Goal: Task Accomplishment & Management: Complete application form

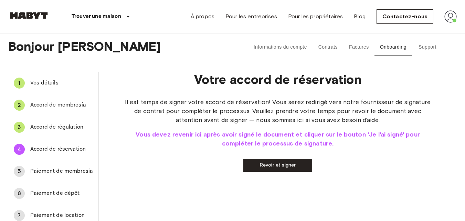
drag, startPoint x: 121, startPoint y: 102, endPoint x: 430, endPoint y: 116, distance: 309.7
click at [430, 116] on span "Il est temps de signer votre accord de réservation! Vous serez redirigé vers no…" at bounding box center [278, 110] width 314 height 27
click at [259, 165] on link "Revoir et signer" at bounding box center [277, 165] width 69 height 13
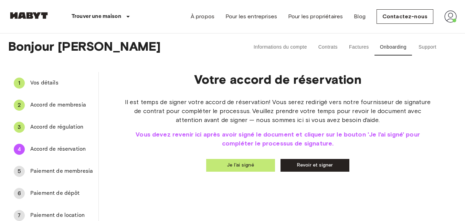
click at [252, 167] on button "Je l'ai signé" at bounding box center [240, 165] width 69 height 13
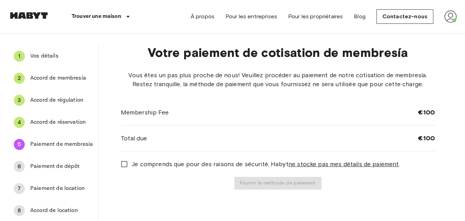
scroll to position [30, 0]
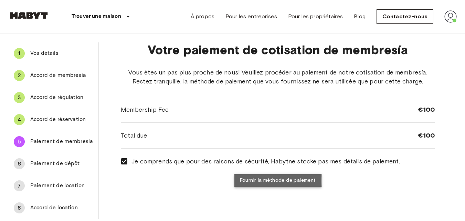
click at [275, 181] on button "Fournir la méthode de paiement" at bounding box center [277, 180] width 87 height 13
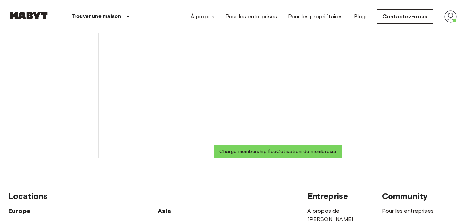
scroll to position [261, 0]
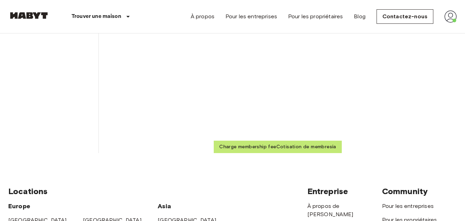
click at [291, 146] on button "Charge membership feeCotisation de membresía" at bounding box center [278, 146] width 128 height 13
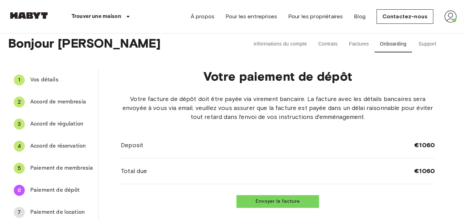
scroll to position [0, 0]
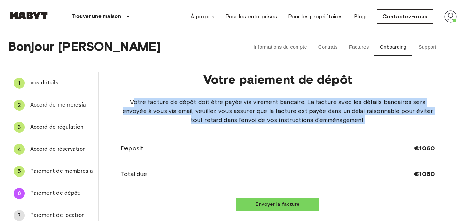
drag, startPoint x: 134, startPoint y: 101, endPoint x: 399, endPoint y: 116, distance: 265.1
click at [399, 116] on span "Votre facture de dépôt doit être payée via virement bancaire. La facture avec l…" at bounding box center [278, 110] width 314 height 27
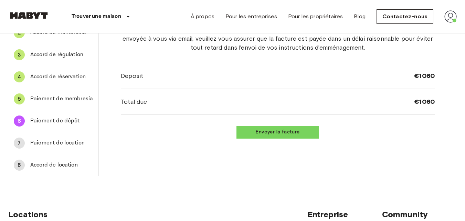
scroll to position [77, 0]
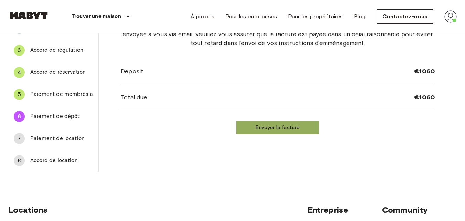
click at [270, 130] on button "Envoyer la facture" at bounding box center [277, 127] width 83 height 13
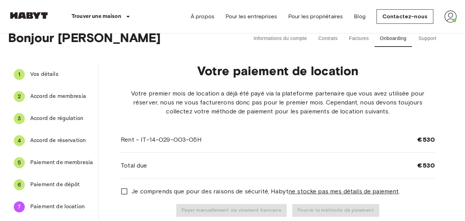
scroll to position [0, 0]
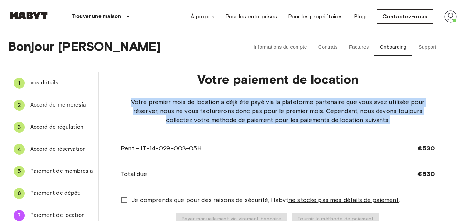
drag, startPoint x: 133, startPoint y: 100, endPoint x: 387, endPoint y: 118, distance: 255.4
click at [387, 118] on span "Votre premier mois de location a déjà été payé via la plateforme partenaire que…" at bounding box center [278, 110] width 314 height 27
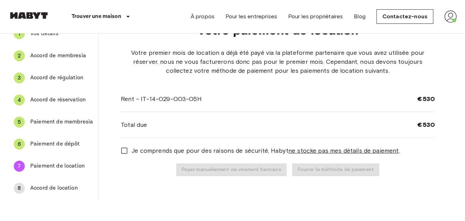
scroll to position [52, 0]
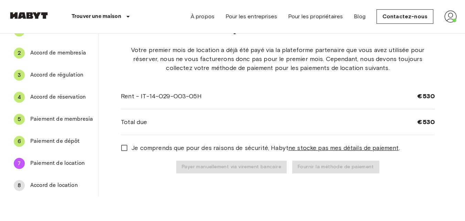
click at [131, 149] on span "Je comprends que pour des raisons de sécurité, [PERSON_NAME] ne stocke pas mes …" at bounding box center [265, 147] width 268 height 9
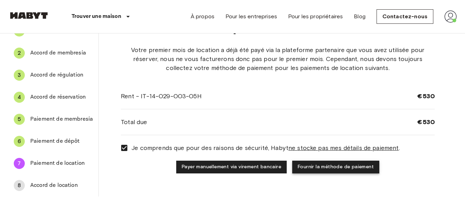
click at [315, 165] on button "Fournir la méthode de paiement" at bounding box center [335, 166] width 87 height 13
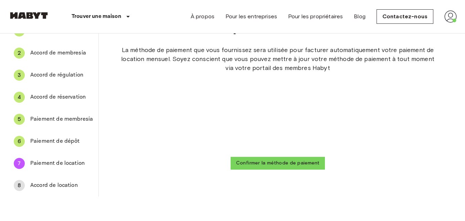
click at [67, 144] on span "Paiement de dépôt" at bounding box center [61, 141] width 63 height 8
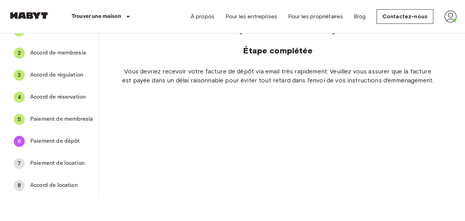
click at [72, 163] on span "Paiement de location" at bounding box center [61, 163] width 63 height 8
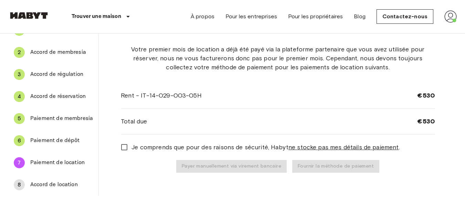
scroll to position [61, 0]
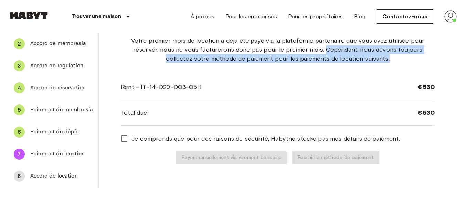
drag, startPoint x: 309, startPoint y: 50, endPoint x: 437, endPoint y: 56, distance: 127.5
click at [437, 56] on div "Votre paiement de location Votre premier mois de location a déjà été payé via l…" at bounding box center [278, 99] width 358 height 176
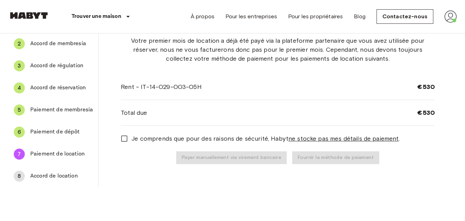
click at [194, 140] on span "Je comprends que pour des raisons de sécurité, [PERSON_NAME] ne stocke pas mes …" at bounding box center [265, 138] width 268 height 9
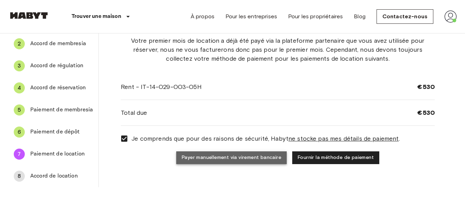
click at [236, 159] on button "Payer manuellement via virement bancaire" at bounding box center [231, 157] width 110 height 13
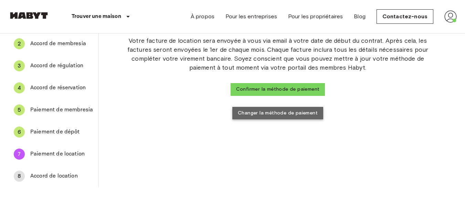
click at [277, 116] on button "Changer la méthode de paiement" at bounding box center [277, 113] width 91 height 13
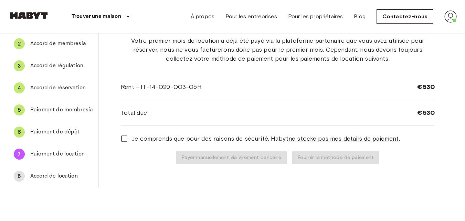
click at [221, 139] on span "Je comprends que pour des raisons de sécurité, [PERSON_NAME] ne stocke pas mes …" at bounding box center [265, 138] width 268 height 9
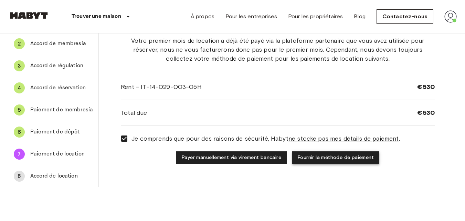
click at [310, 152] on button "Fournir la méthode de paiement" at bounding box center [335, 157] width 87 height 13
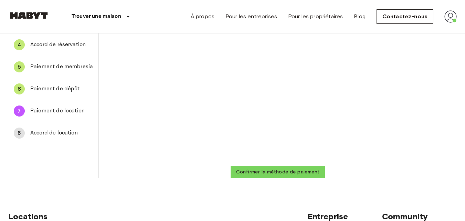
scroll to position [92, 0]
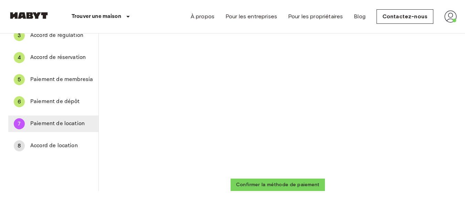
click at [53, 119] on div "7 Paiement de location" at bounding box center [53, 123] width 90 height 17
click at [64, 105] on span "Paiement de dépôt" at bounding box center [61, 101] width 63 height 8
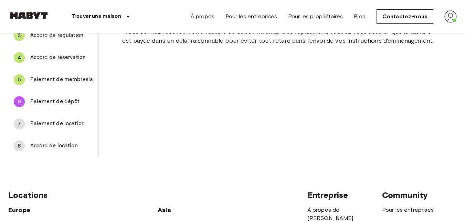
click at [63, 124] on span "Paiement de location" at bounding box center [61, 123] width 63 height 8
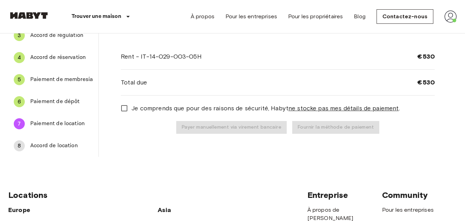
click at [171, 107] on span "Je comprends que pour des raisons de sécurité, [PERSON_NAME] ne stocke pas mes …" at bounding box center [265, 108] width 268 height 9
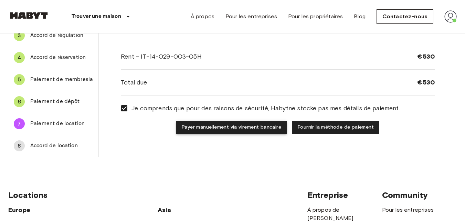
click at [277, 126] on button "Payer manuellement via virement bancaire" at bounding box center [231, 127] width 110 height 13
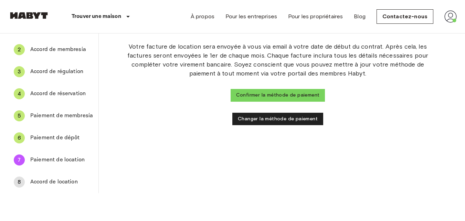
scroll to position [54, 0]
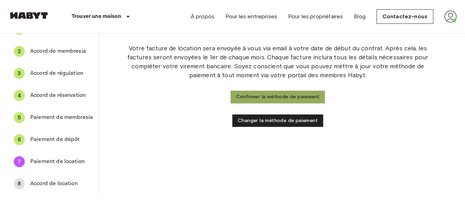
click at [279, 100] on button "Confirmer la méthode de paiement" at bounding box center [278, 97] width 95 height 13
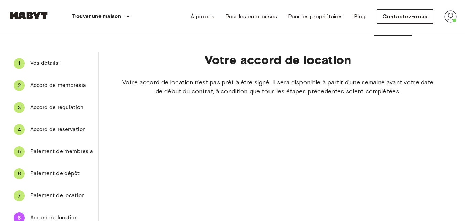
scroll to position [25, 0]
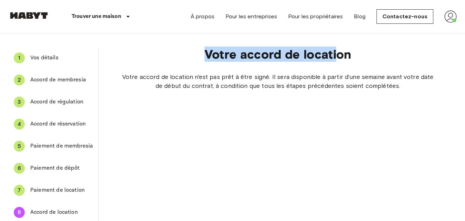
drag, startPoint x: 206, startPoint y: 52, endPoint x: 339, endPoint y: 52, distance: 132.9
click at [339, 52] on p "Votre accord de location" at bounding box center [278, 54] width 314 height 14
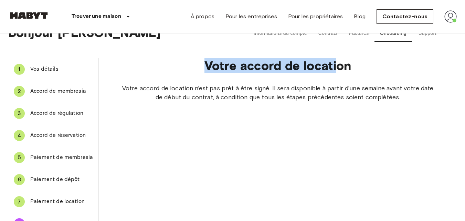
scroll to position [13, 0]
